Goal: Navigation & Orientation: Find specific page/section

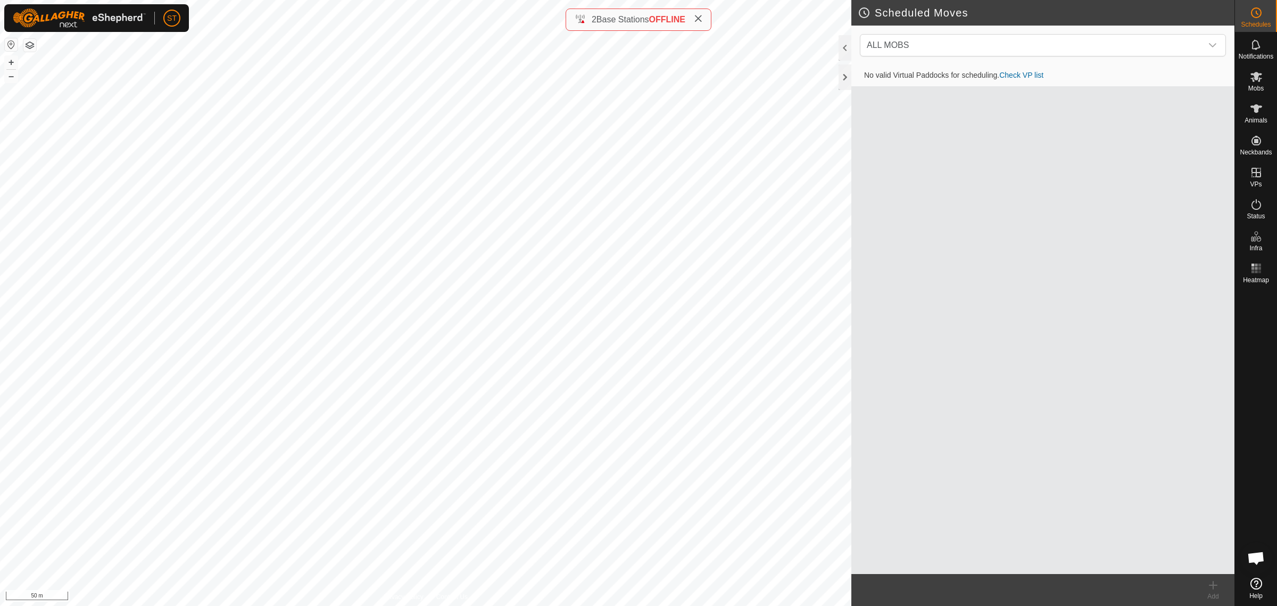
scroll to position [142, 0]
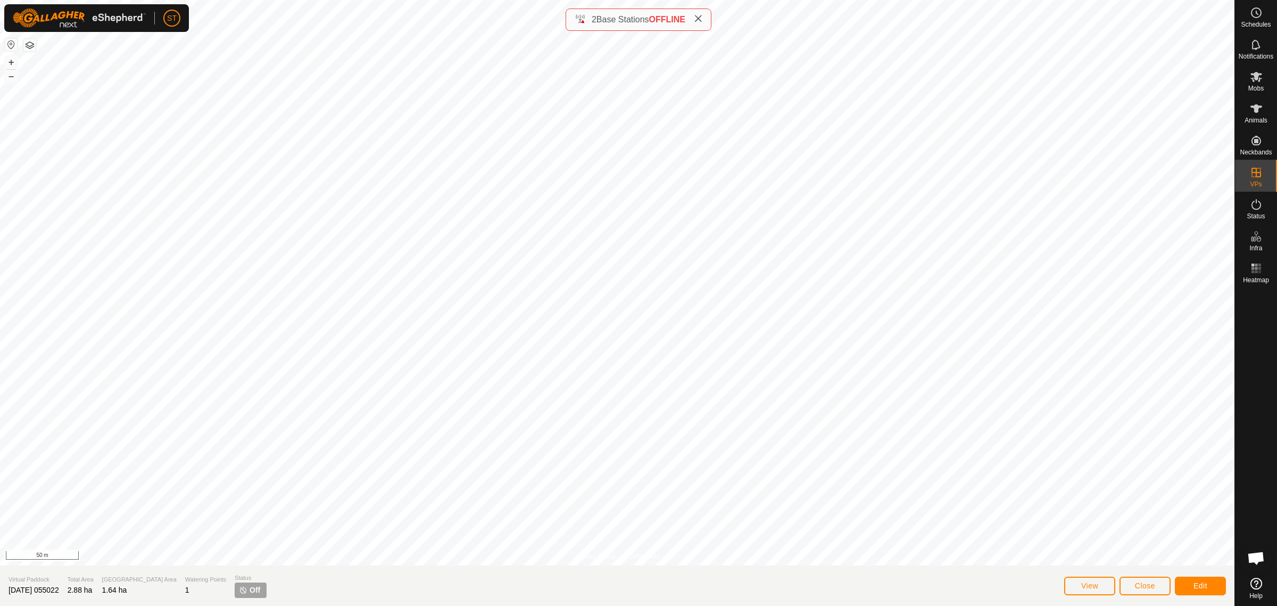
click at [455, 591] on div "Privacy Policy Contact Us WP 67 Type: trough Capacity: 100L Water Level: 100% D…" at bounding box center [617, 303] width 1234 height 606
click at [910, 0] on html "ST Schedules Notifications Mobs Animals Neckbands VPs Status Infra Heatmap Help…" at bounding box center [638, 303] width 1277 height 606
click at [1254, 20] on es-schedule-vp-svg-icon at bounding box center [1256, 12] width 19 height 17
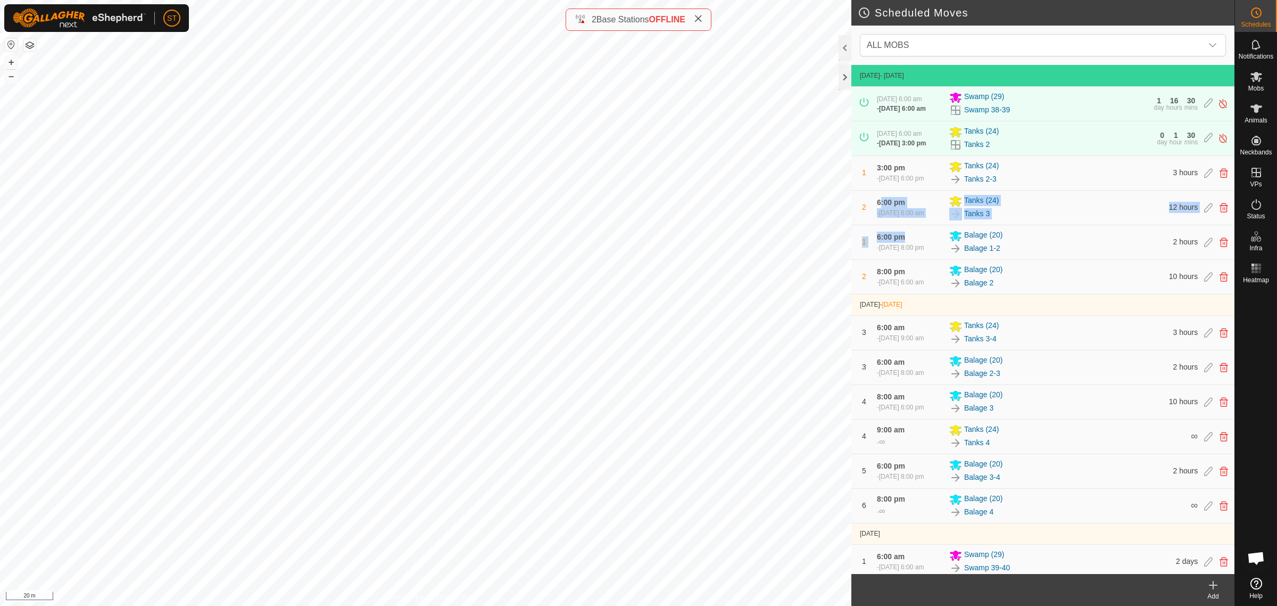
drag, startPoint x: 890, startPoint y: 217, endPoint x: 880, endPoint y: 200, distance: 19.8
click at [880, 200] on tbody "[DATE] - [DATE] [DATE] 6:00 am - [DATE] 6:00 am Swamp (29) Swamp 38-39 1 day 16…" at bounding box center [1042, 377] width 383 height 625
click at [378, 0] on html "ST Schedules Notifications Mobs Animals Neckbands VPs Status Infra Heatmap Help…" at bounding box center [638, 303] width 1277 height 606
click at [860, 312] on div "Scheduled Moves ALL MOBS [DATE] - [DATE] [DATE] 6:00 am - [DATE] 6:00 am Swamp …" at bounding box center [617, 303] width 1234 height 606
click at [443, 0] on html "ST Schedules Notifications Mobs Animals Neckbands VPs Status Infra Heatmap Help…" at bounding box center [638, 303] width 1277 height 606
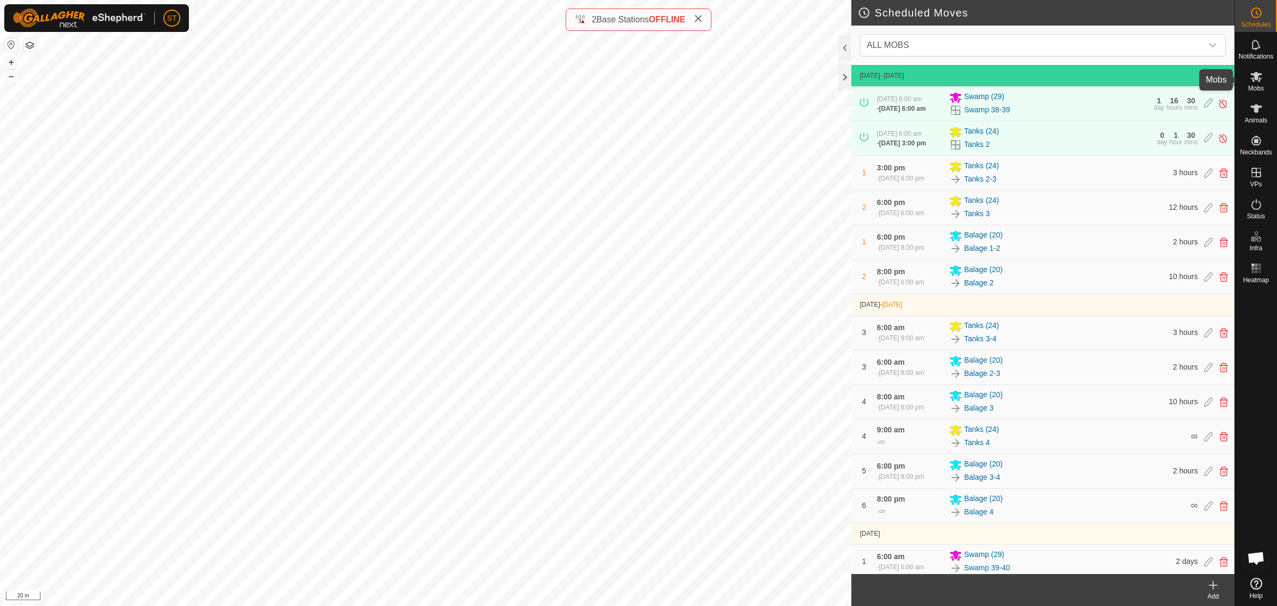
click at [1256, 74] on icon at bounding box center [1256, 77] width 12 height 10
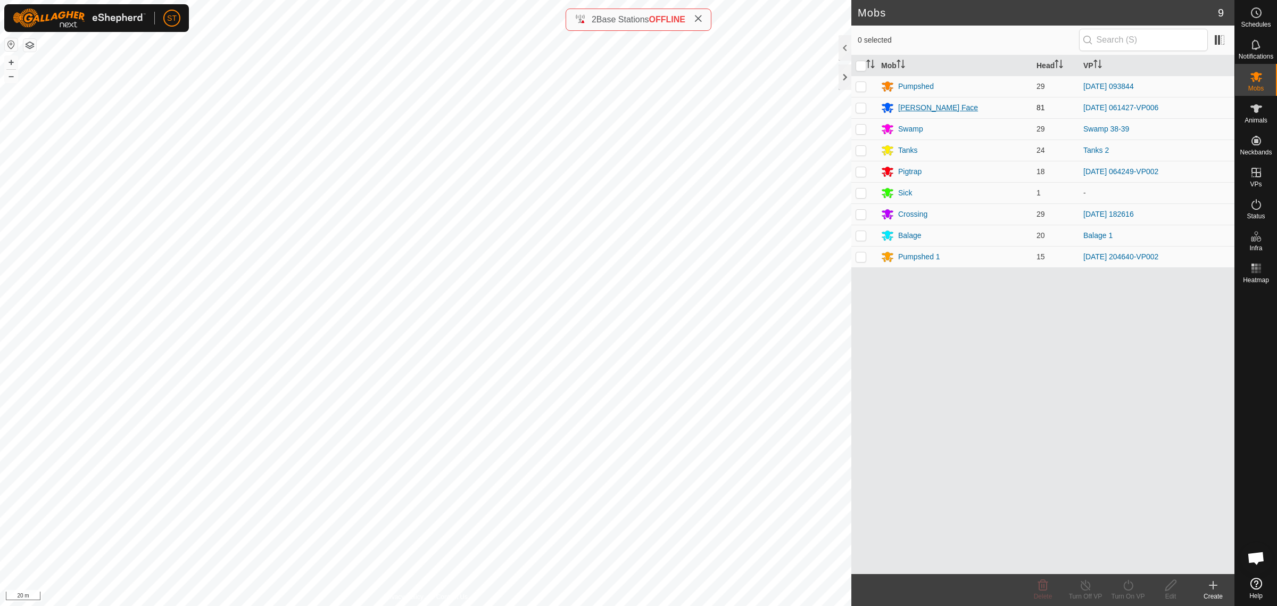
click at [914, 112] on div "[PERSON_NAME] Face" at bounding box center [938, 107] width 80 height 11
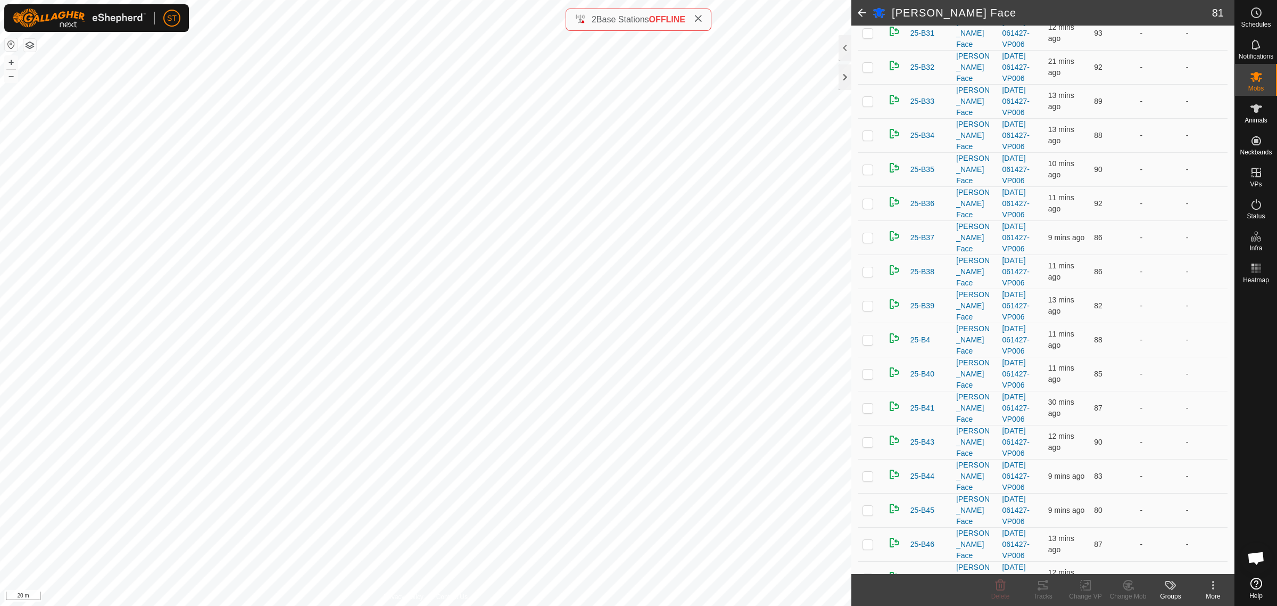
scroll to position [931, 0]
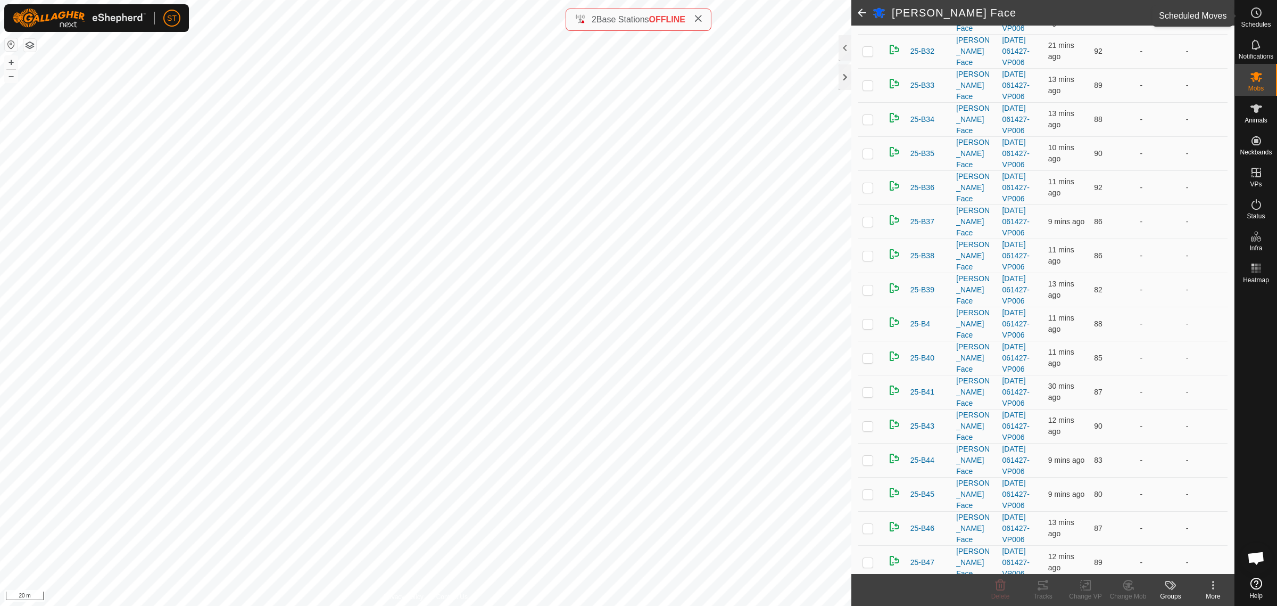
click at [1257, 20] on es-schedule-vp-svg-icon at bounding box center [1256, 12] width 19 height 17
